Goal: Task Accomplishment & Management: Manage account settings

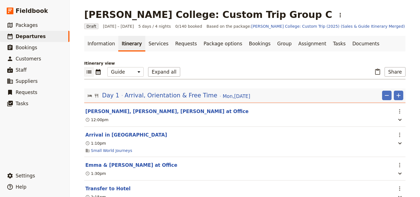
select select "STAFF"
click at [34, 36] on span "Departures" at bounding box center [31, 37] width 30 height 6
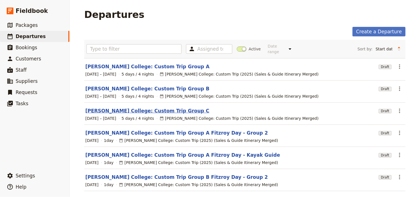
click at [124, 107] on link "[PERSON_NAME] College: Custom Trip Group C" at bounding box center [147, 110] width 124 height 7
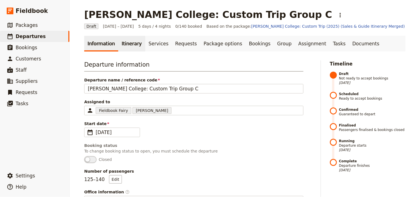
click at [128, 42] on link "Itinerary" at bounding box center [131, 44] width 27 height 16
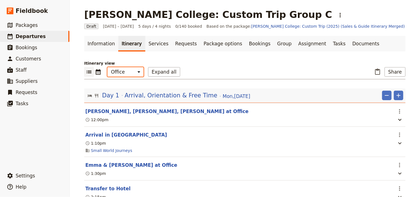
click at [127, 74] on select "Office Guide Passenger Sales" at bounding box center [125, 71] width 36 height 9
select select "STAFF"
click at [107, 67] on select "Office Guide Passenger Sales" at bounding box center [125, 71] width 36 height 9
click at [159, 71] on button "Expand all" at bounding box center [164, 71] width 32 height 9
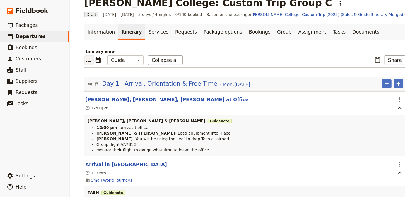
scroll to position [22, 0]
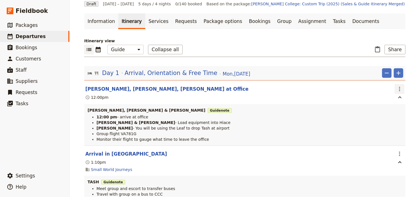
click at [399, 88] on icon "Actions" at bounding box center [399, 89] width 1 height 4
click at [393, 99] on span "Edit this itinerary item" at bounding box center [372, 101] width 44 height 6
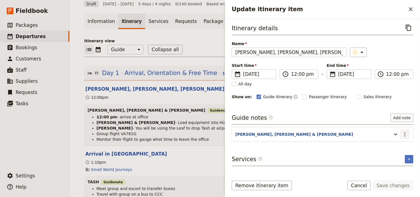
click at [405, 134] on icon "Actions" at bounding box center [405, 134] width 7 height 7
click at [394, 143] on span "Edit note" at bounding box center [390, 145] width 18 height 6
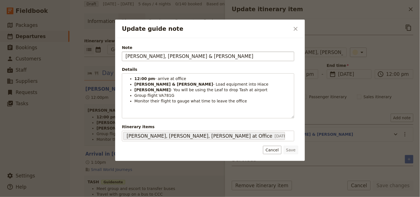
drag, startPoint x: 175, startPoint y: 55, endPoint x: 170, endPoint y: 54, distance: 5.6
click at [170, 54] on input "[PERSON_NAME], [PERSON_NAME] & [PERSON_NAME]" at bounding box center [208, 55] width 173 height 9
type input "[PERSON_NAME], [PERSON_NAME] & [PERSON_NAME]"
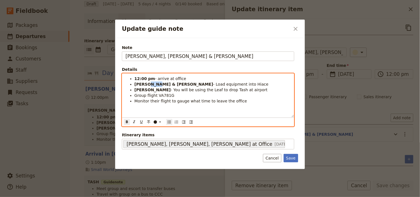
drag, startPoint x: 156, startPoint y: 85, endPoint x: 145, endPoint y: 84, distance: 10.6
click at [145, 84] on strong "[PERSON_NAME] & [PERSON_NAME]" at bounding box center [174, 84] width 79 height 4
click at [177, 90] on span "- You will be using the Leaf to drop Tash at airport" at bounding box center [219, 89] width 97 height 4
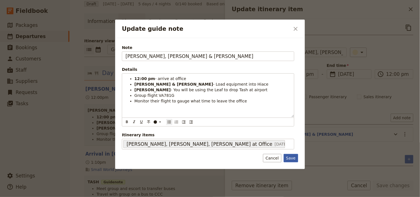
click at [293, 158] on button "Save" at bounding box center [291, 158] width 15 height 8
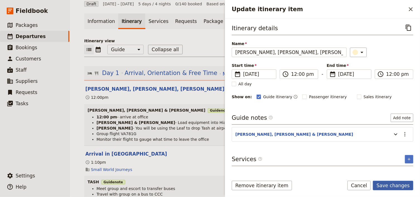
click at [393, 184] on button "Save changes" at bounding box center [393, 184] width 40 height 9
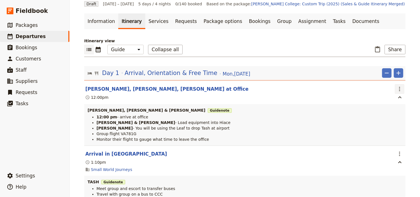
click at [397, 89] on icon "Actions" at bounding box center [400, 88] width 7 height 7
click at [395, 98] on span "Edit this itinerary item" at bounding box center [374, 101] width 49 height 6
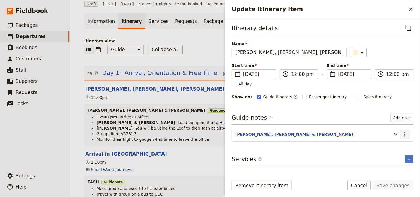
click at [404, 135] on icon "Actions" at bounding box center [405, 134] width 7 height 7
click at [390, 145] on span "Edit note" at bounding box center [390, 145] width 18 height 6
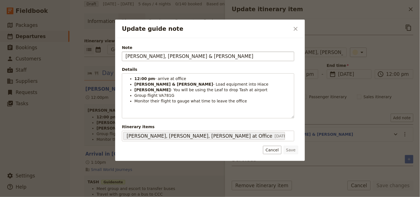
drag, startPoint x: 184, startPoint y: 57, endPoint x: 166, endPoint y: 56, distance: 18.4
click at [166, 56] on input "[PERSON_NAME], [PERSON_NAME] & [PERSON_NAME]" at bounding box center [208, 55] width 173 height 9
type input "[PERSON_NAME], [PERSON_NAME]"
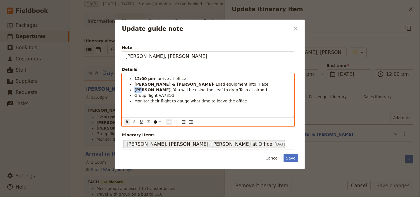
drag, startPoint x: 140, startPoint y: 90, endPoint x: 134, endPoint y: 89, distance: 5.3
click at [135, 89] on li "[PERSON_NAME] - You will be using the Leaf to drop Tash at airport" at bounding box center [213, 90] width 156 height 6
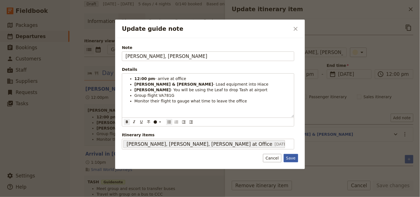
click at [289, 157] on button "Save" at bounding box center [291, 158] width 15 height 8
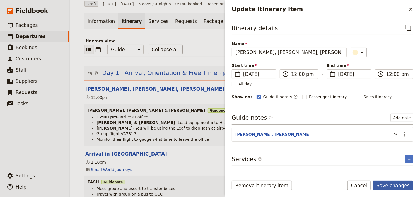
click at [391, 186] on button "Save changes" at bounding box center [393, 184] width 40 height 9
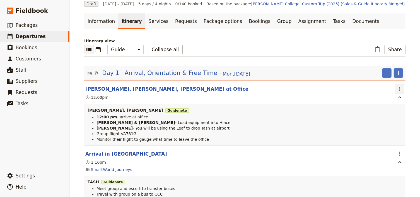
click at [399, 87] on icon "Actions" at bounding box center [400, 88] width 7 height 7
click at [395, 99] on span "Edit this itinerary item" at bounding box center [374, 101] width 49 height 6
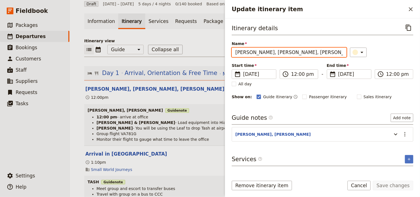
drag, startPoint x: 278, startPoint y: 52, endPoint x: 272, endPoint y: 52, distance: 6.4
click at [272, 52] on input "[PERSON_NAME], [PERSON_NAME], [PERSON_NAME] at Office" at bounding box center [289, 51] width 115 height 9
type input "[PERSON_NAME], [PERSON_NAME], Arrive at Office"
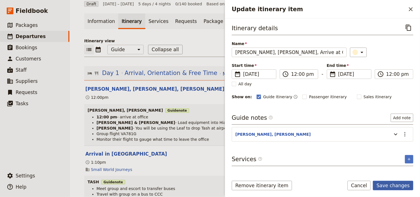
click at [399, 186] on button "Save changes" at bounding box center [393, 184] width 40 height 9
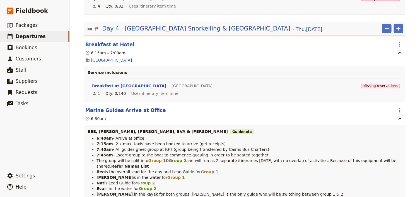
scroll to position [3194, 0]
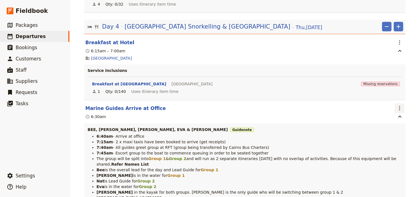
click at [400, 105] on icon "Actions" at bounding box center [400, 108] width 7 height 7
click at [396, 96] on span "Edit this itinerary item" at bounding box center [374, 98] width 49 height 6
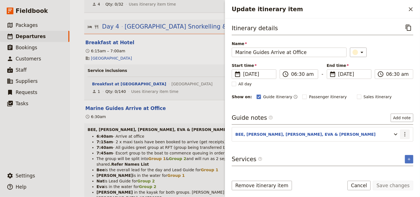
click at [406, 133] on icon "Actions" at bounding box center [405, 134] width 7 height 7
click at [397, 144] on span "Edit note" at bounding box center [390, 145] width 18 height 6
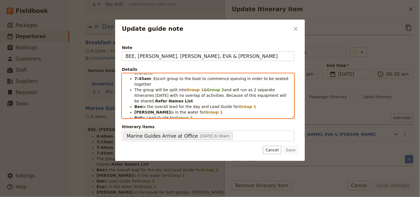
scroll to position [0, 0]
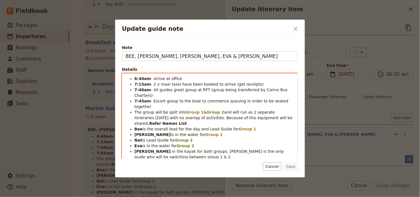
click at [138, 101] on ul "6:40am - Arrive at office 7:15am - 2 x maxi taxis have been booked to arrive (g…" at bounding box center [210, 126] width 169 height 101
drag, startPoint x: 139, startPoint y: 117, endPoint x: 135, endPoint y: 117, distance: 4.8
click at [135, 131] on li "[PERSON_NAME] is in the water for Group 1" at bounding box center [215, 134] width 160 height 6
drag, startPoint x: 146, startPoint y: 134, endPoint x: 135, endPoint y: 133, distance: 10.9
click at [135, 148] on li "[PERSON_NAME] in the kayak for both groups. [PERSON_NAME] is the only guide who…" at bounding box center [215, 153] width 160 height 11
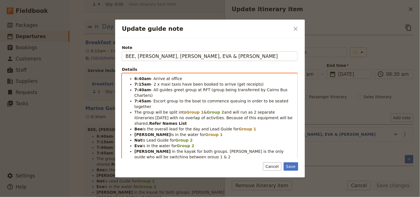
click at [220, 143] on li "[PERSON_NAME] is in the water for Group 2" at bounding box center [215, 146] width 160 height 6
drag, startPoint x: 210, startPoint y: 133, endPoint x: 200, endPoint y: 133, distance: 9.8
click at [200, 149] on span "in the kayak for both groups. [PERSON_NAME] is the only guide who will be switc…" at bounding box center [210, 154] width 151 height 10
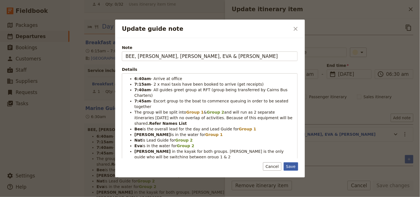
click at [292, 167] on button "Save" at bounding box center [291, 166] width 15 height 8
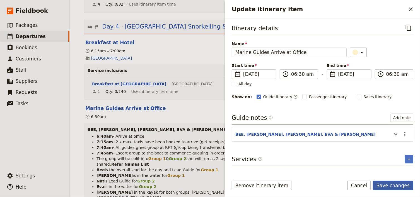
click at [390, 184] on button "Save changes" at bounding box center [393, 184] width 40 height 9
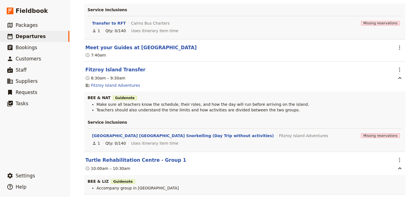
scroll to position [3462, 0]
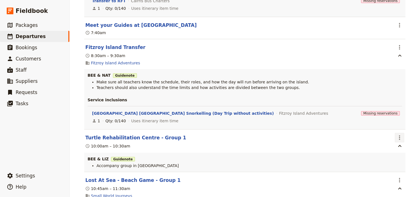
click at [397, 134] on icon "Actions" at bounding box center [400, 137] width 7 height 7
click at [396, 128] on span "Edit this itinerary item" at bounding box center [374, 129] width 49 height 6
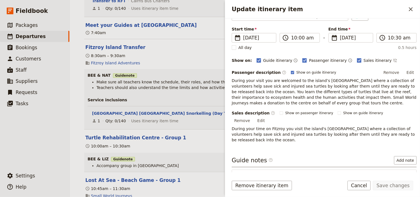
scroll to position [65, 0]
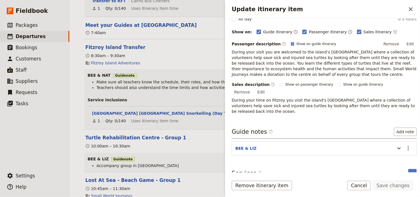
drag, startPoint x: 405, startPoint y: 141, endPoint x: 401, endPoint y: 145, distance: 6.0
click at [405, 145] on icon "Actions" at bounding box center [408, 148] width 7 height 7
drag, startPoint x: 401, startPoint y: 145, endPoint x: 392, endPoint y: 153, distance: 11.7
click at [392, 153] on span "Edit note" at bounding box center [390, 153] width 18 height 6
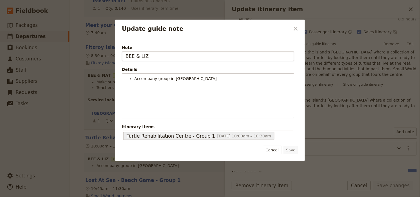
drag, startPoint x: 149, startPoint y: 56, endPoint x: 139, endPoint y: 55, distance: 9.2
click at [139, 55] on input "BEE & LIZ" at bounding box center [208, 55] width 173 height 9
type input "BEE & EMMA"
click at [292, 151] on button "Save" at bounding box center [291, 149] width 15 height 8
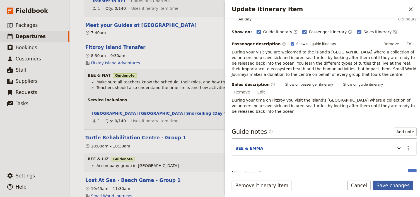
click at [390, 183] on button "Save changes" at bounding box center [393, 184] width 40 height 9
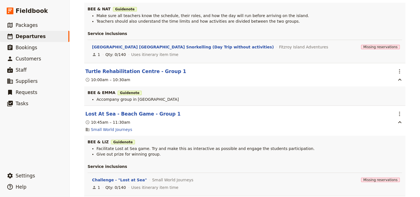
scroll to position [3529, 0]
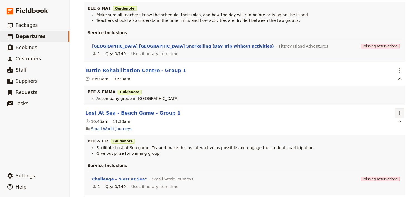
click at [399, 109] on icon "Actions" at bounding box center [400, 112] width 7 height 7
click at [398, 102] on span "Edit this itinerary item" at bounding box center [374, 104] width 49 height 6
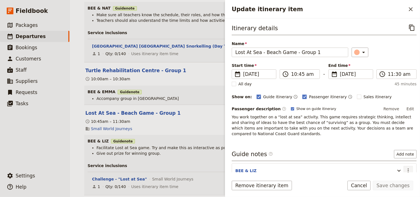
click at [406, 168] on icon "Actions" at bounding box center [408, 170] width 7 height 7
click at [396, 149] on span "Edit note" at bounding box center [390, 149] width 18 height 6
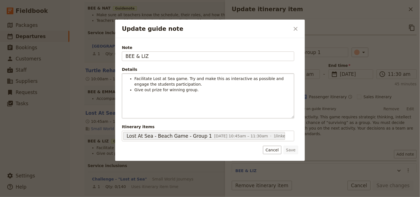
scroll to position [2, 0]
drag, startPoint x: 147, startPoint y: 57, endPoint x: 140, endPoint y: 57, distance: 6.7
click at [140, 57] on input "BEE & LIZ" at bounding box center [208, 55] width 173 height 9
type input "BEE & EMMA"
click at [293, 150] on button "Save" at bounding box center [291, 149] width 15 height 8
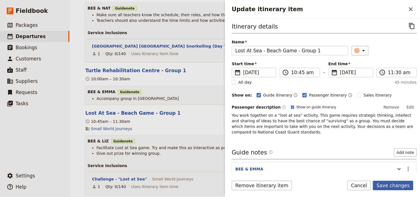
click at [391, 184] on button "Save changes" at bounding box center [393, 184] width 40 height 9
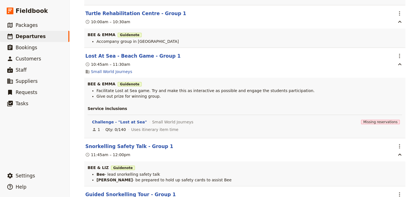
scroll to position [3596, 0]
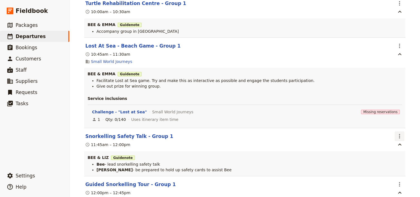
click at [397, 133] on icon "Actions" at bounding box center [400, 136] width 7 height 7
click at [396, 128] on span "Edit this itinerary item" at bounding box center [374, 128] width 49 height 6
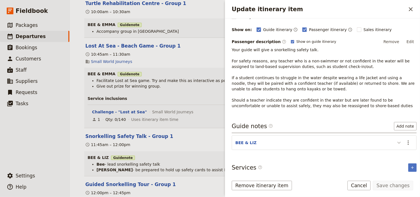
scroll to position [68, 0]
drag, startPoint x: 405, startPoint y: 138, endPoint x: 400, endPoint y: 146, distance: 9.1
click at [405, 138] on icon "Actions" at bounding box center [408, 141] width 7 height 7
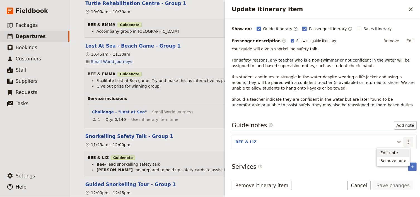
click at [396, 151] on span "Edit note" at bounding box center [390, 153] width 18 height 6
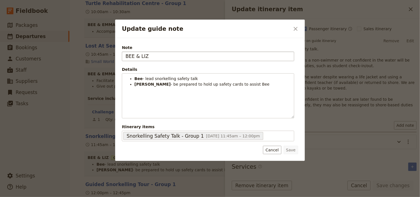
drag, startPoint x: 146, startPoint y: 56, endPoint x: 140, endPoint y: 55, distance: 5.9
click at [140, 55] on input "BEE & LIZ" at bounding box center [208, 55] width 173 height 9
type input "BEE & EMMA"
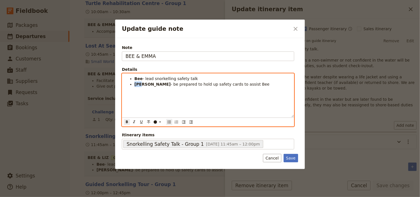
drag, startPoint x: 138, startPoint y: 85, endPoint x: 134, endPoint y: 85, distance: 4.2
click at [135, 85] on strong "[PERSON_NAME]" at bounding box center [153, 84] width 36 height 4
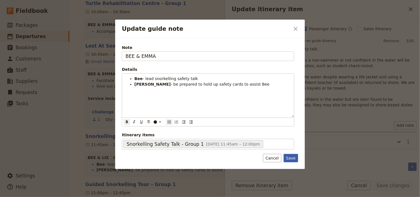
click at [291, 158] on button "Save" at bounding box center [291, 158] width 15 height 8
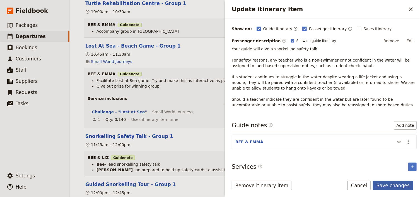
click at [399, 182] on button "Save changes" at bounding box center [393, 184] width 40 height 9
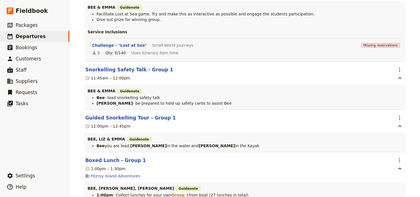
scroll to position [3663, 0]
click at [397, 114] on icon "Actions" at bounding box center [400, 117] width 7 height 7
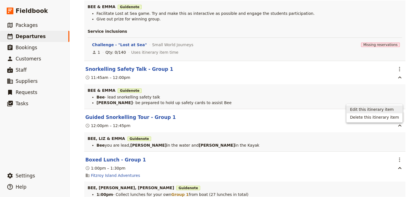
click at [393, 109] on span "Edit this itinerary item" at bounding box center [372, 109] width 44 height 6
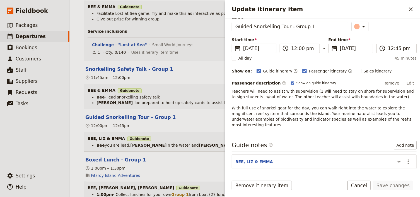
scroll to position [40, 0]
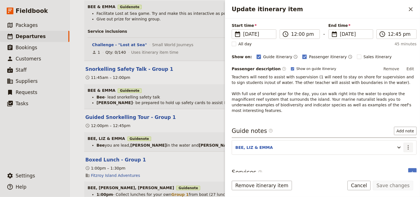
click at [408, 145] on icon "Actions" at bounding box center [408, 147] width 1 height 4
drag, startPoint x: 397, startPoint y: 150, endPoint x: 384, endPoint y: 143, distance: 15.4
click at [394, 148] on ul "Edit note Remove note" at bounding box center [393, 156] width 33 height 18
click at [249, 144] on button "BEE, LIZ & EMMA" at bounding box center [255, 147] width 38 height 6
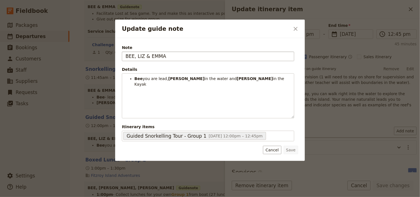
drag, startPoint x: 143, startPoint y: 55, endPoint x: 137, endPoint y: 55, distance: 5.9
click at [137, 55] on input "BEE, LIZ & EMMA" at bounding box center [208, 55] width 173 height 9
drag, startPoint x: 148, startPoint y: 56, endPoint x: 135, endPoint y: 56, distance: 12.6
click at [135, 56] on input "BEE, LIZ & EMMA" at bounding box center [208, 55] width 173 height 9
click at [150, 56] on input "BEE, [PERSON_NAME]" at bounding box center [208, 55] width 173 height 9
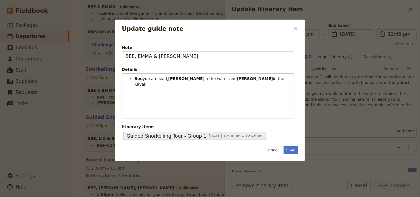
type input "BEE, EMMA & [PERSON_NAME]"
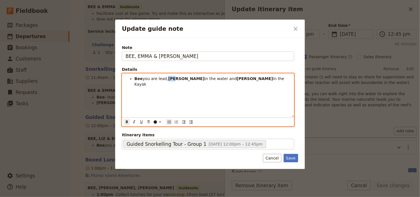
drag, startPoint x: 170, startPoint y: 78, endPoint x: 165, endPoint y: 77, distance: 5.1
click at [165, 77] on li "Bee you are lead, [PERSON_NAME] in the water and [PERSON_NAME] in the Kayak" at bounding box center [213, 81] width 156 height 11
drag, startPoint x: 218, startPoint y: 78, endPoint x: 207, endPoint y: 78, distance: 10.3
click at [237, 78] on strong "[PERSON_NAME]" at bounding box center [255, 78] width 36 height 4
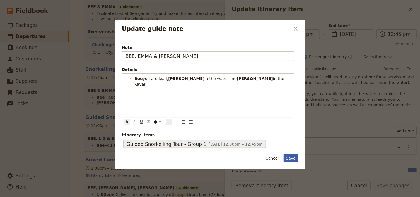
click at [293, 159] on button "Save" at bounding box center [291, 158] width 15 height 8
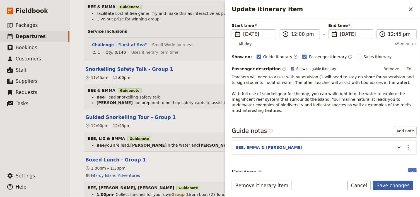
click at [387, 185] on button "Save changes" at bounding box center [393, 184] width 40 height 9
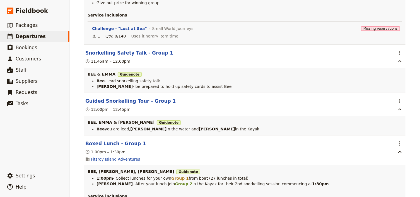
scroll to position [3685, 0]
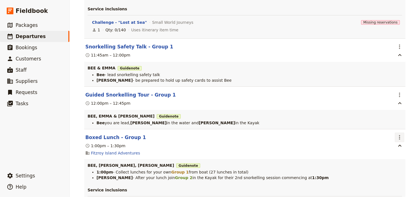
click at [399, 134] on icon "Actions" at bounding box center [400, 137] width 7 height 7
click at [387, 131] on span "Edit this itinerary item" at bounding box center [372, 130] width 44 height 6
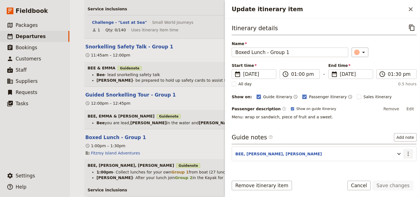
click at [408, 152] on icon "Actions" at bounding box center [408, 153] width 7 height 7
click at [393, 164] on span "Edit note" at bounding box center [390, 165] width 18 height 6
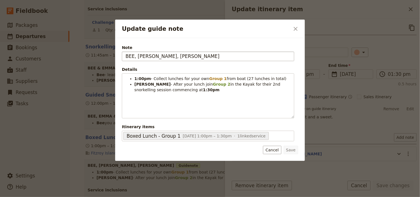
drag, startPoint x: 144, startPoint y: 56, endPoint x: 136, endPoint y: 55, distance: 8.5
click at [136, 55] on input "BEE, [PERSON_NAME], [PERSON_NAME]" at bounding box center [208, 55] width 173 height 9
click at [152, 57] on input "BEE, [PERSON_NAME]" at bounding box center [208, 55] width 173 height 9
type input "BEE, EMMA & [PERSON_NAME]"
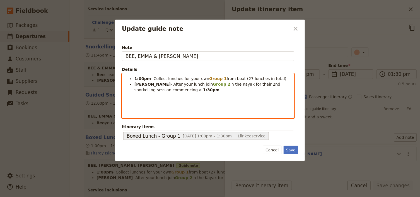
click at [213, 86] on strong "Group 2" at bounding box center [222, 84] width 18 height 4
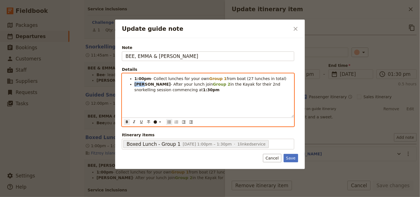
drag, startPoint x: 142, startPoint y: 85, endPoint x: 135, endPoint y: 84, distance: 6.5
click at [135, 84] on strong "[PERSON_NAME]" at bounding box center [153, 84] width 36 height 4
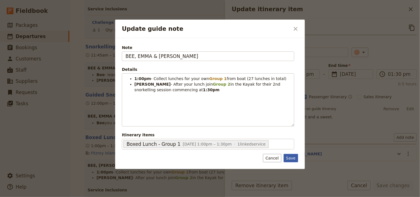
click at [293, 157] on button "Save" at bounding box center [291, 158] width 15 height 8
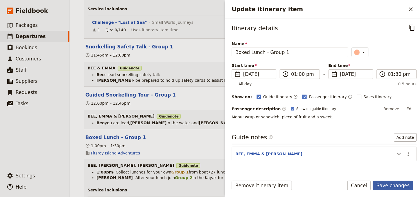
click at [389, 183] on button "Save changes" at bounding box center [393, 184] width 40 height 9
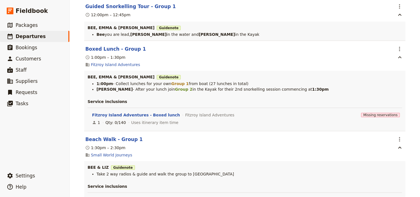
scroll to position [3774, 0]
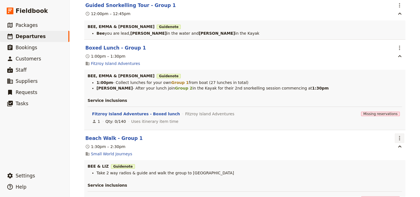
click at [397, 135] on icon "Actions" at bounding box center [400, 138] width 7 height 7
click at [388, 127] on button "Edit this itinerary item" at bounding box center [375, 131] width 56 height 8
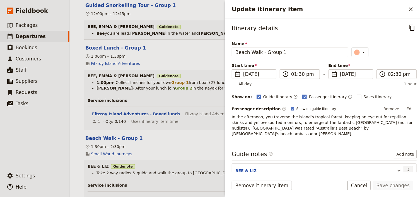
click at [407, 167] on icon "Actions" at bounding box center [408, 170] width 7 height 7
drag, startPoint x: 395, startPoint y: 173, endPoint x: 392, endPoint y: 172, distance: 3.1
click at [392, 172] on button "Edit note" at bounding box center [393, 176] width 33 height 8
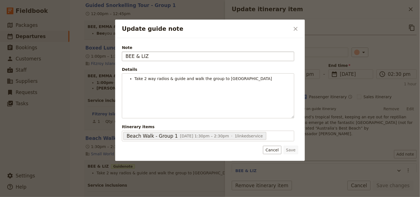
drag, startPoint x: 149, startPoint y: 56, endPoint x: 140, endPoint y: 56, distance: 8.4
click at [140, 56] on input "BEE & LIZ" at bounding box center [208, 55] width 173 height 9
type input "BEE & EMMA"
click at [293, 147] on button "Save" at bounding box center [291, 149] width 15 height 8
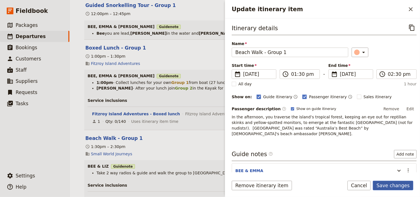
click at [387, 184] on button "Save changes" at bounding box center [393, 184] width 40 height 9
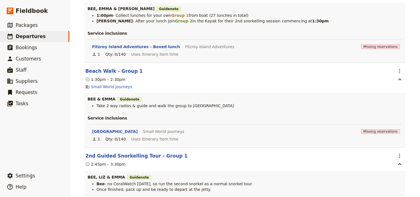
scroll to position [3864, 0]
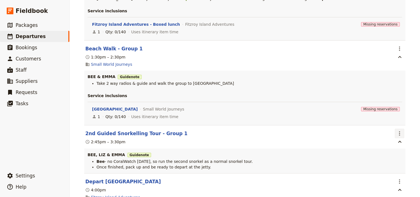
click at [398, 130] on icon "Actions" at bounding box center [400, 133] width 7 height 7
click at [388, 126] on span "Edit this itinerary item" at bounding box center [372, 126] width 44 height 6
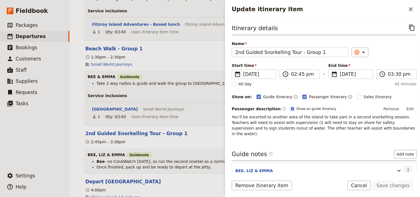
drag, startPoint x: 405, startPoint y: 165, endPoint x: 400, endPoint y: 169, distance: 6.4
click at [405, 167] on icon "Actions" at bounding box center [408, 170] width 7 height 7
click at [389, 173] on span "Edit note" at bounding box center [390, 176] width 18 height 6
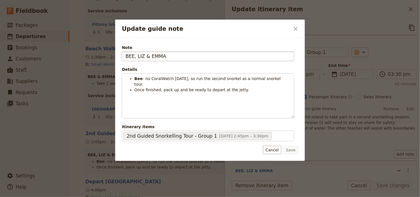
drag, startPoint x: 148, startPoint y: 55, endPoint x: 135, endPoint y: 55, distance: 13.4
click at [135, 55] on input "BEE, LIZ & EMMA" at bounding box center [208, 55] width 173 height 9
click at [151, 55] on input "BEE,[PERSON_NAME]" at bounding box center [208, 55] width 173 height 9
click at [135, 56] on input "BEE,[PERSON_NAME]" at bounding box center [208, 55] width 173 height 9
click at [151, 57] on input "BEE,[PERSON_NAME]" at bounding box center [208, 55] width 173 height 9
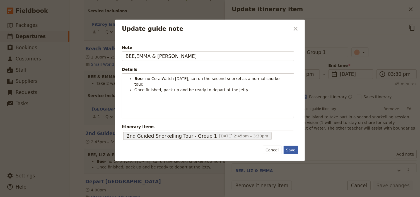
type input "BEE,EMMA & [PERSON_NAME]"
click at [291, 150] on button "Save" at bounding box center [291, 149] width 15 height 8
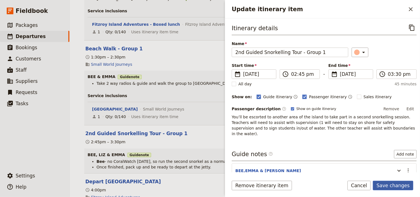
click at [391, 185] on button "Save changes" at bounding box center [393, 184] width 40 height 9
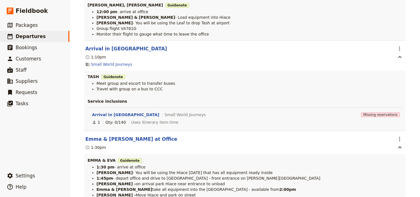
scroll to position [0, 0]
